Goal: Contribute content

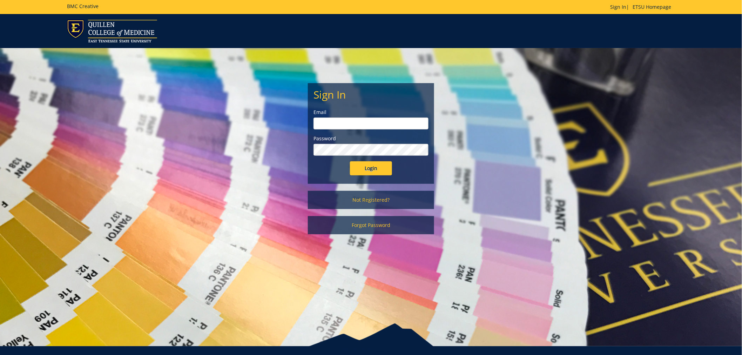
type input "[EMAIL_ADDRESS][DOMAIN_NAME]"
click at [386, 169] on input "Login" at bounding box center [371, 168] width 42 height 14
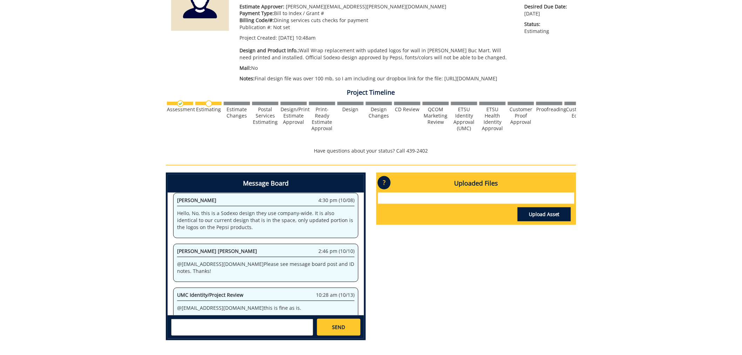
scroll to position [160, 0]
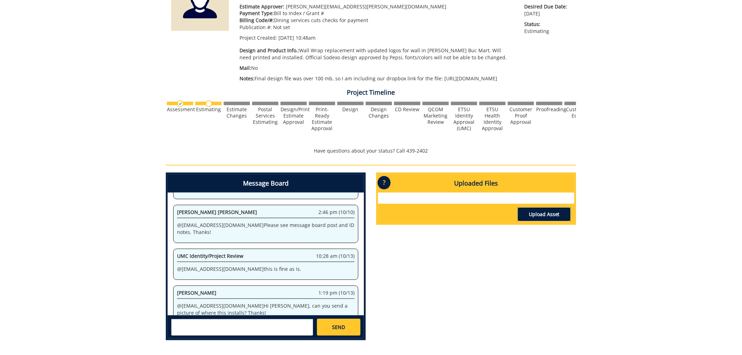
click at [559, 221] on link "Upload Asset" at bounding box center [543, 214] width 53 height 14
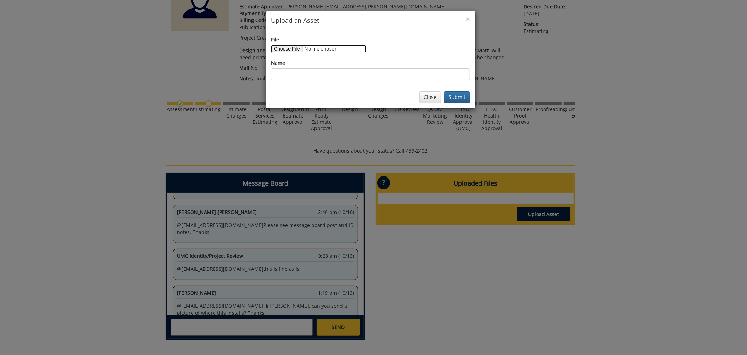
click at [283, 47] on input "File" at bounding box center [318, 49] width 95 height 8
type input "C:\fakepath\Buc Mart Wall.jpeg"
click at [458, 99] on button "Submit" at bounding box center [457, 97] width 26 height 12
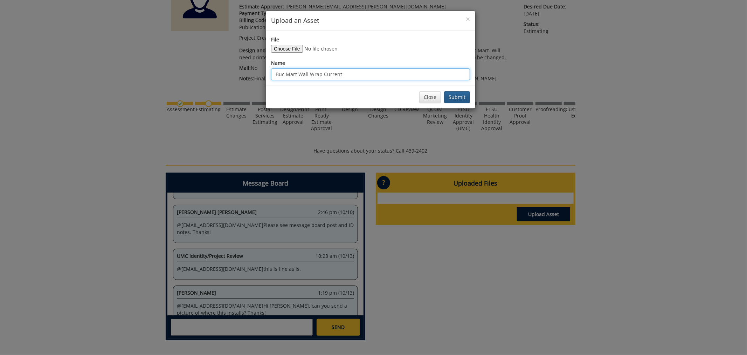
type input "Buc Mart Wall Wrap Current"
click at [451, 95] on button "Submit" at bounding box center [457, 97] width 26 height 12
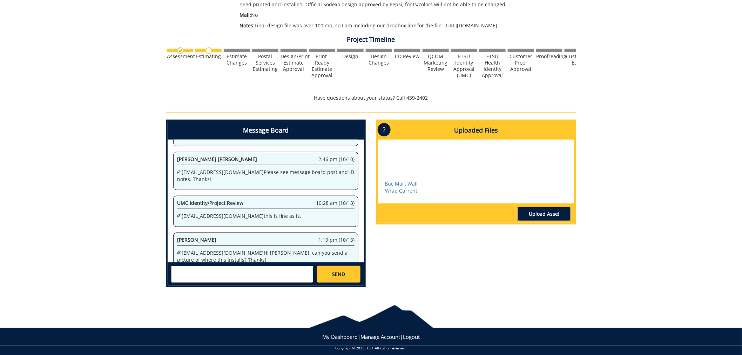
scroll to position [182, 0]
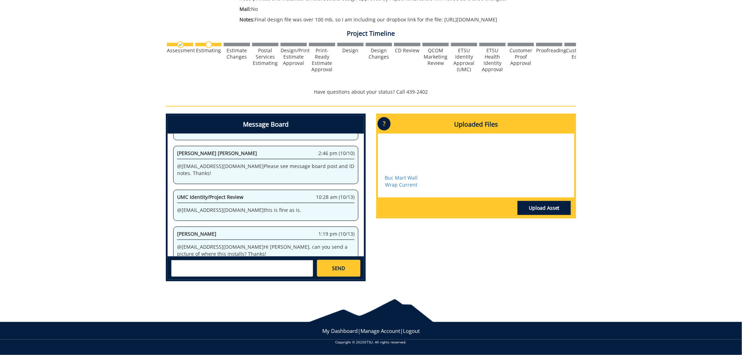
click at [283, 272] on textarea at bounding box center [242, 268] width 142 height 17
type textarea "attached the photo. Inside Roger's Buc Mart, Right of the drink coolers."
click at [348, 265] on link "SEND" at bounding box center [338, 268] width 43 height 17
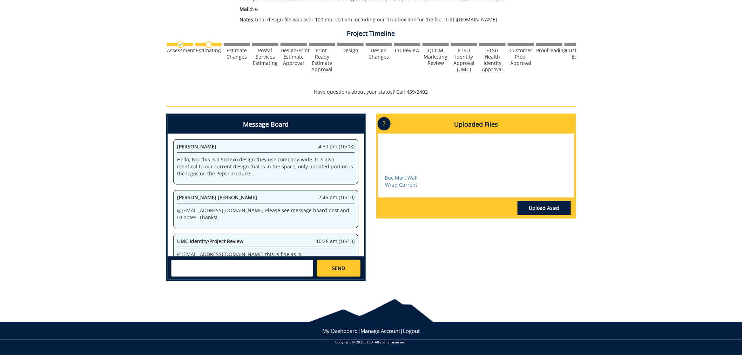
scroll to position [1768, 0]
